Goal: Use online tool/utility: Utilize a website feature to perform a specific function

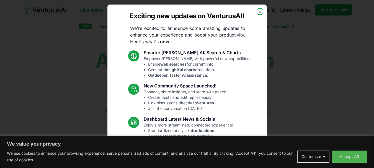
click at [258, 13] on icon "button" at bounding box center [260, 11] width 4 height 4
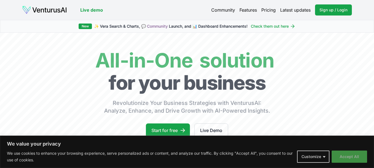
click at [360, 156] on button "Accept All" at bounding box center [349, 157] width 35 height 12
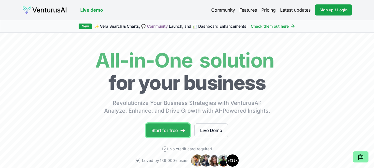
click at [182, 135] on link "Start for free" at bounding box center [168, 131] width 44 height 14
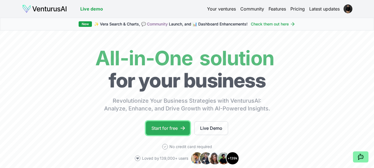
click at [179, 129] on link "Start for free" at bounding box center [168, 128] width 44 height 14
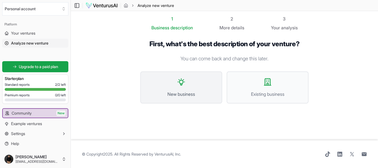
click at [185, 94] on span "New business" at bounding box center [181, 94] width 70 height 7
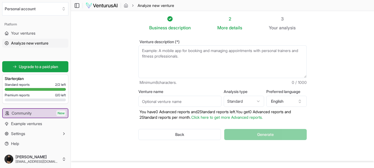
click at [182, 53] on textarea "Venture description (*)" at bounding box center [222, 61] width 168 height 33
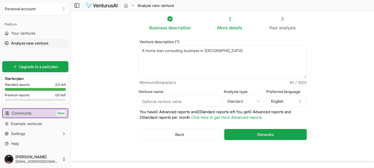
type textarea "A home loan consulting business in [GEOGRAPHIC_DATA]"
click at [168, 101] on input "Venture name" at bounding box center [179, 101] width 83 height 11
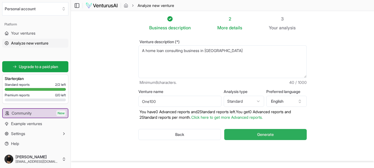
type input "One100"
click at [235, 139] on button "Generate" at bounding box center [265, 134] width 82 height 11
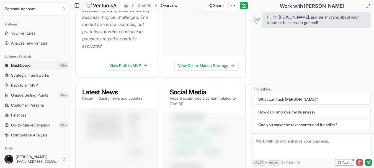
scroll to position [215, 0]
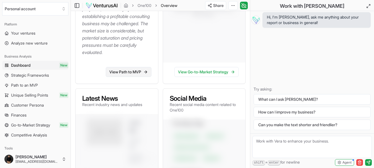
click at [145, 73] on icon at bounding box center [145, 72] width 4 height 4
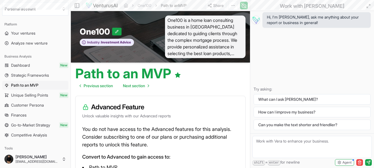
scroll to position [215, 0]
